Goal: Transaction & Acquisition: Obtain resource

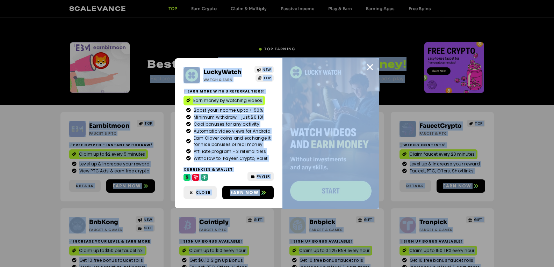
drag, startPoint x: 219, startPoint y: 60, endPoint x: 380, endPoint y: 44, distance: 162.1
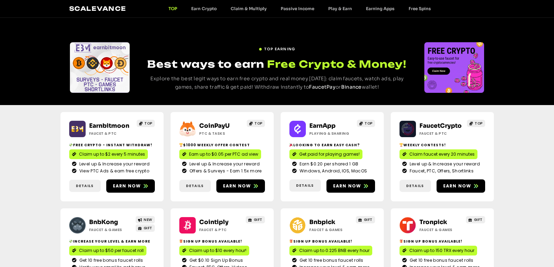
click at [358, 28] on div "TOP EARNING Best ways to earn Free Crypto & Money! Explore the best legit ways …" at bounding box center [277, 61] width 554 height 87
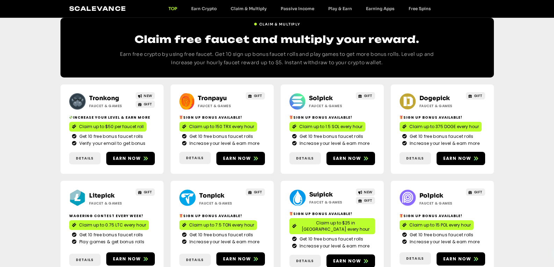
scroll to position [303, 0]
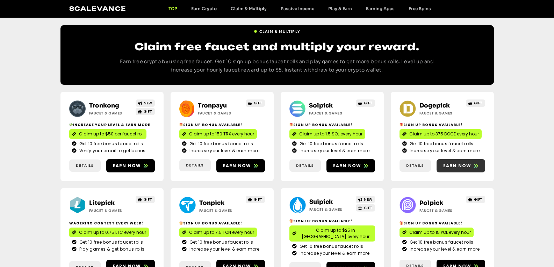
click at [459, 167] on span "Earn now" at bounding box center [457, 166] width 28 height 6
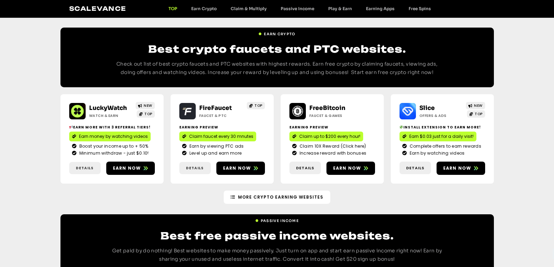
scroll to position [818, 0]
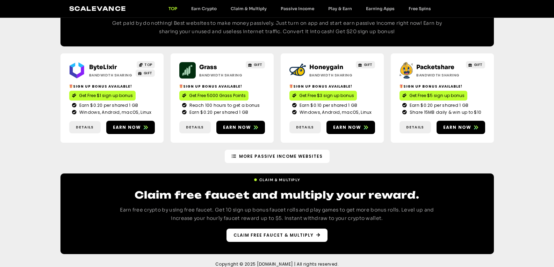
click at [286, 232] on span "Claim free faucet & multiply" at bounding box center [273, 235] width 80 height 6
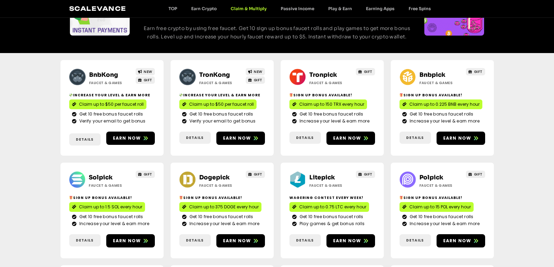
scroll to position [64, 0]
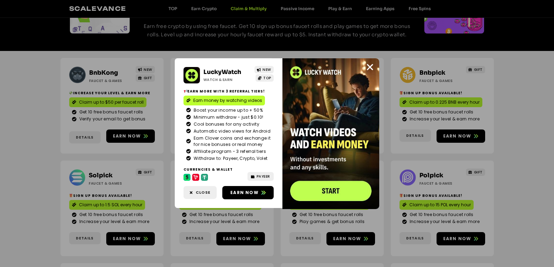
click at [34, 96] on div "LuckyWatch Watch & Earn NEW TOP Earn more with 3 referral Tiers! Earn money by …" at bounding box center [277, 133] width 554 height 267
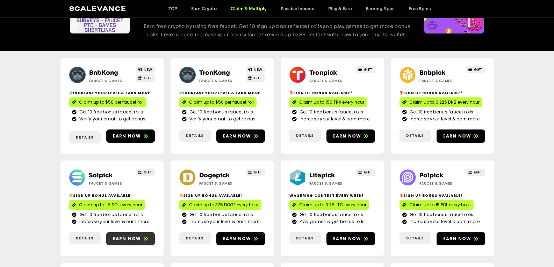
click at [125, 236] on span "Earn now" at bounding box center [127, 239] width 28 height 6
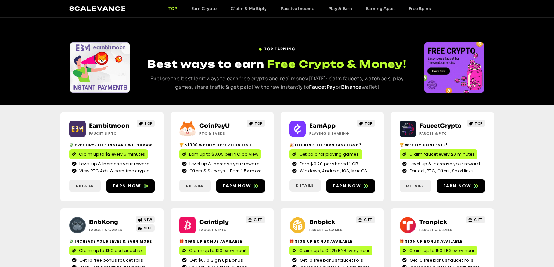
drag, startPoint x: 262, startPoint y: 123, endPoint x: 256, endPoint y: 137, distance: 14.3
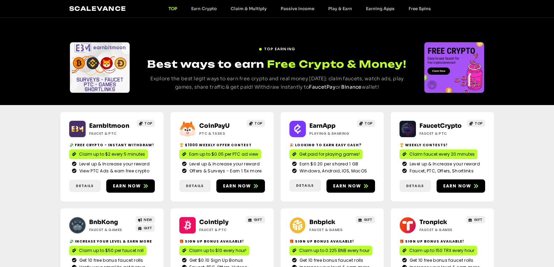
click at [256, 137] on div "TOP" at bounding box center [253, 129] width 22 height 16
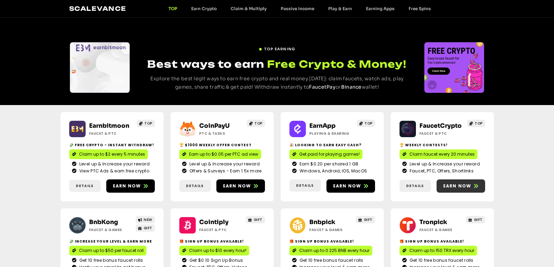
click at [464, 188] on span "Earn now" at bounding box center [457, 186] width 28 height 6
click at [390, 26] on div "TOP EARNING Best ways to earn Free Crypto & Money! Explore the best legit ways …" at bounding box center [277, 61] width 554 height 87
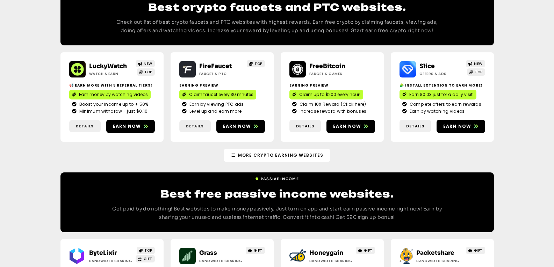
scroll to position [674, 0]
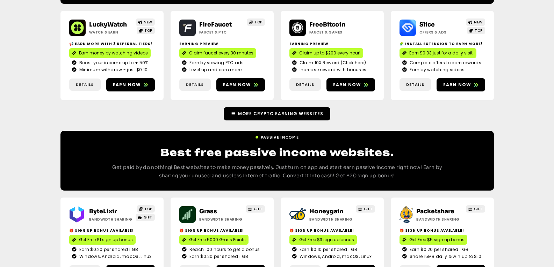
click at [316, 111] on span "More Crypto earning Websites" at bounding box center [280, 114] width 85 height 6
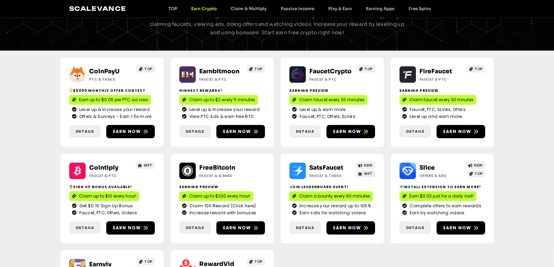
scroll to position [55, 0]
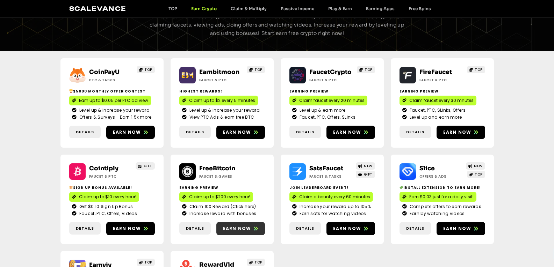
click at [240, 227] on span "Earn now" at bounding box center [237, 229] width 28 height 6
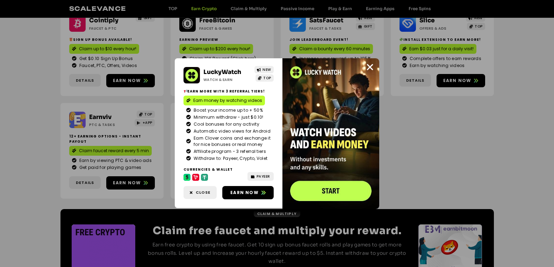
scroll to position [214, 0]
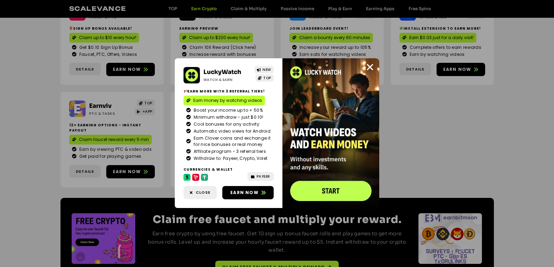
click at [295, 261] on div "LuckyWatch Watch & Earn NEW TOP Earn more with 3 referral Tiers! Earn money by …" at bounding box center [277, 133] width 554 height 267
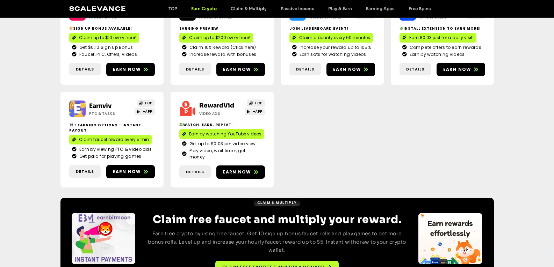
scroll to position [246, 0]
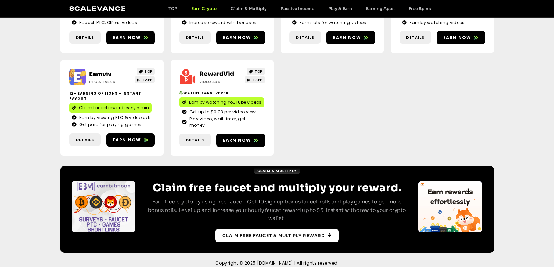
click at [286, 233] on span "Claim free faucet & multiply reward" at bounding box center [273, 236] width 102 height 6
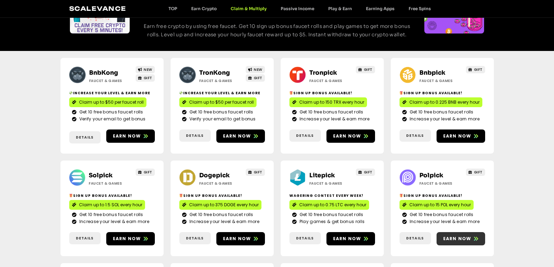
scroll to position [64, 0]
click at [464, 236] on span "Earn now" at bounding box center [457, 239] width 28 height 6
